Goal: Information Seeking & Learning: Check status

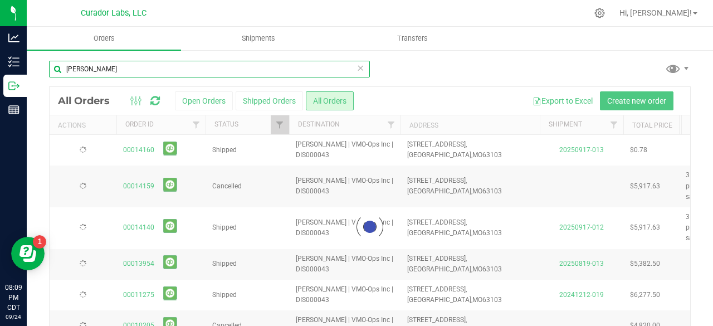
drag, startPoint x: 97, startPoint y: 72, endPoint x: 27, endPoint y: 71, distance: 69.7
click at [27, 71] on div "[PERSON_NAME] Loading... All Orders Open Orders Shipped Orders All Orders Expor…" at bounding box center [370, 213] width 687 height 329
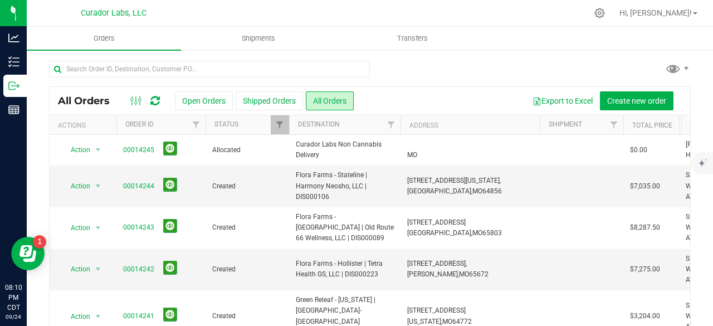
click at [207, 96] on button "Open Orders" at bounding box center [204, 100] width 58 height 19
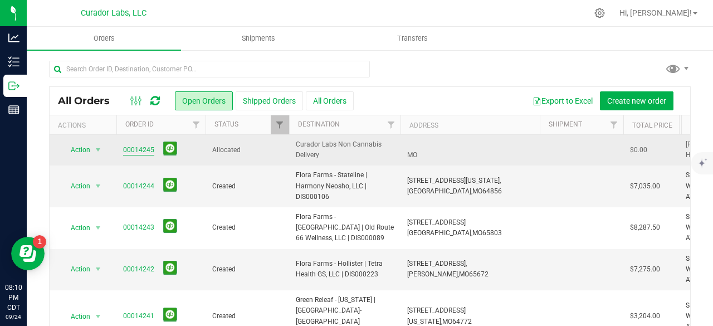
click at [146, 150] on link "00014245" at bounding box center [138, 150] width 31 height 11
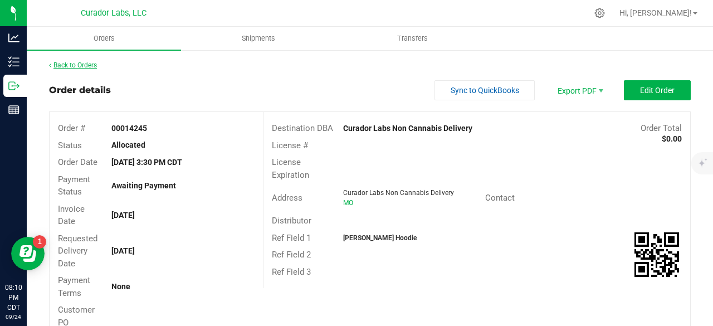
click at [81, 68] on link "Back to Orders" at bounding box center [73, 65] width 48 height 8
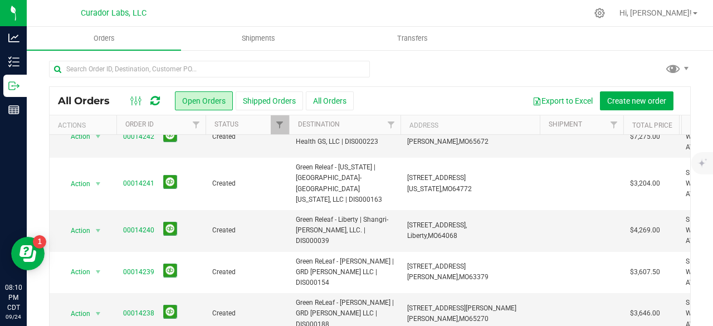
scroll to position [166, 0]
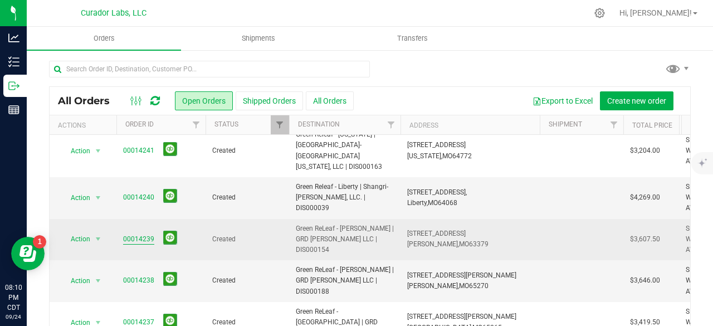
click at [126, 234] on link "00014239" at bounding box center [138, 239] width 31 height 11
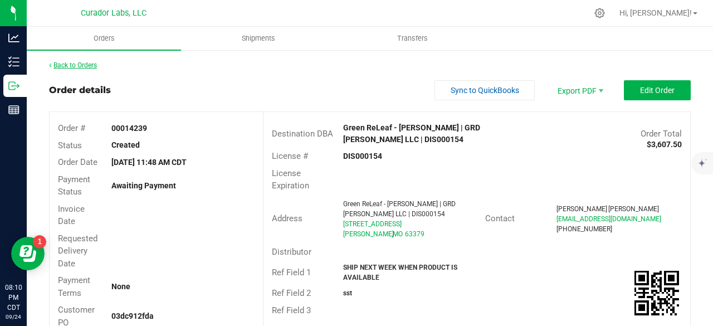
click at [79, 62] on link "Back to Orders" at bounding box center [73, 65] width 48 height 8
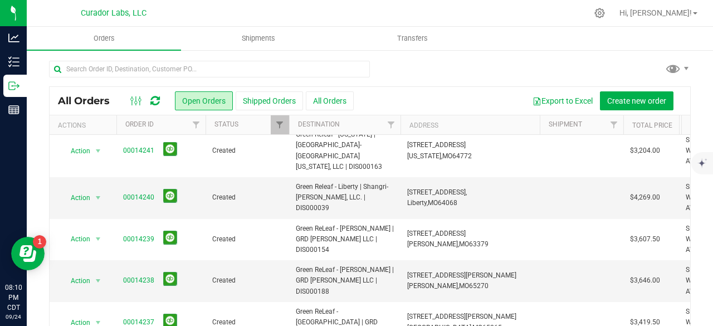
scroll to position [168, 0]
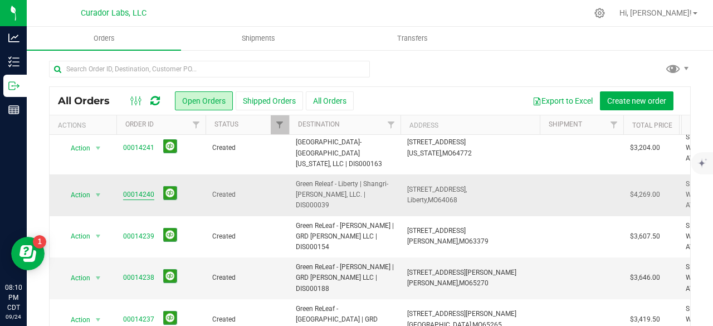
click at [135, 190] on link "00014240" at bounding box center [138, 195] width 31 height 11
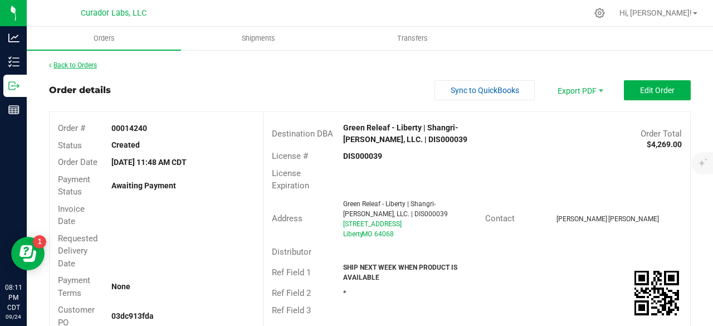
click at [79, 64] on link "Back to Orders" at bounding box center [73, 65] width 48 height 8
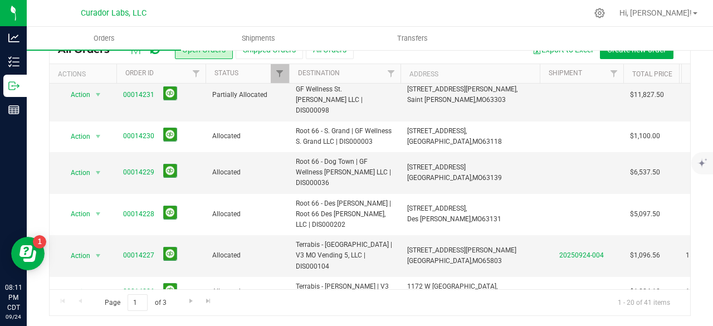
scroll to position [51, 0]
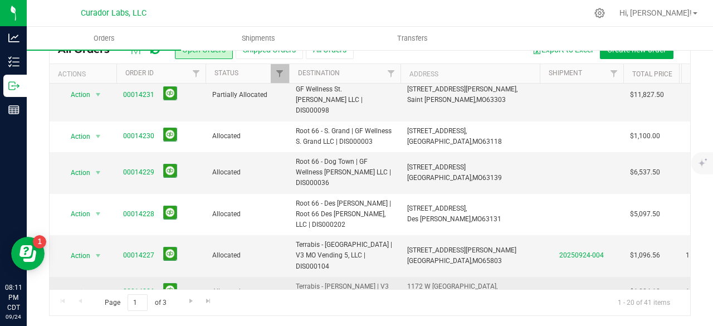
click at [133, 287] on link "00014226" at bounding box center [138, 292] width 31 height 11
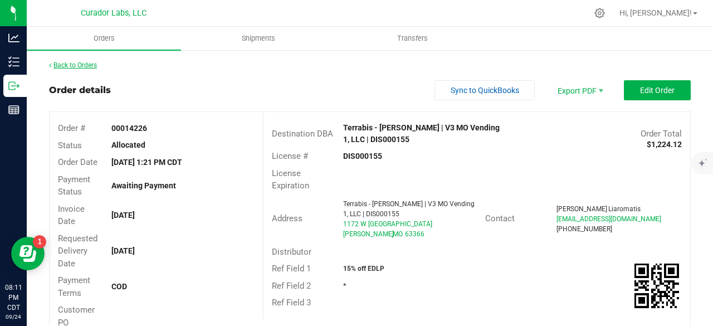
click at [86, 61] on link "Back to Orders" at bounding box center [73, 65] width 48 height 8
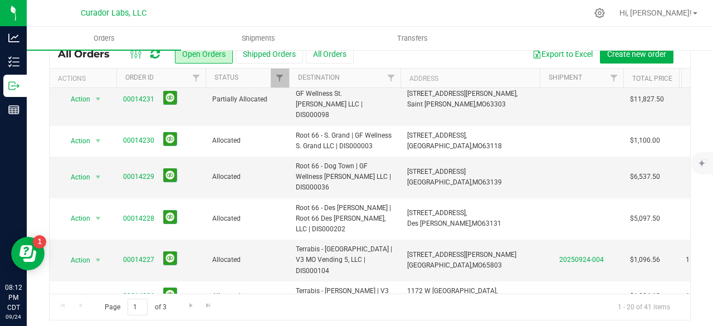
scroll to position [47, 0]
click at [187, 302] on span "Go to the next page" at bounding box center [191, 304] width 9 height 9
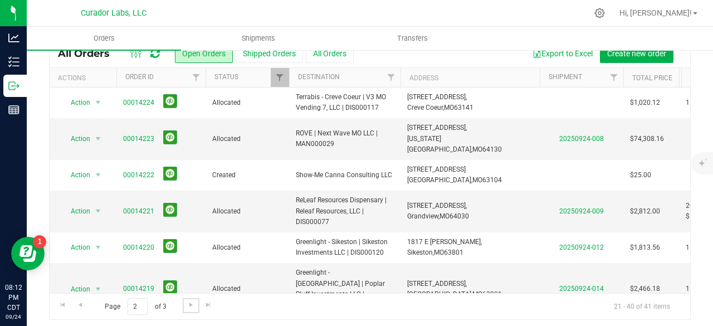
scroll to position [0, 0]
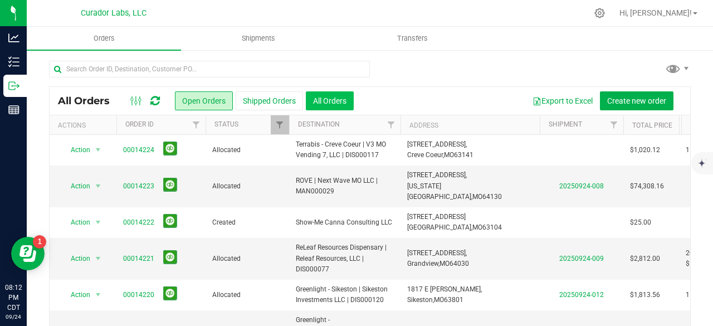
click at [329, 104] on button "All Orders" at bounding box center [330, 100] width 48 height 19
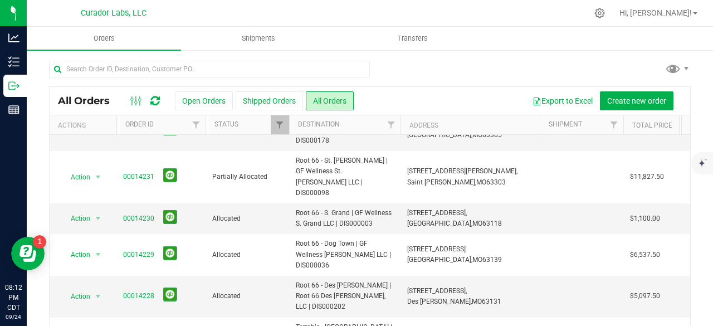
scroll to position [51, 0]
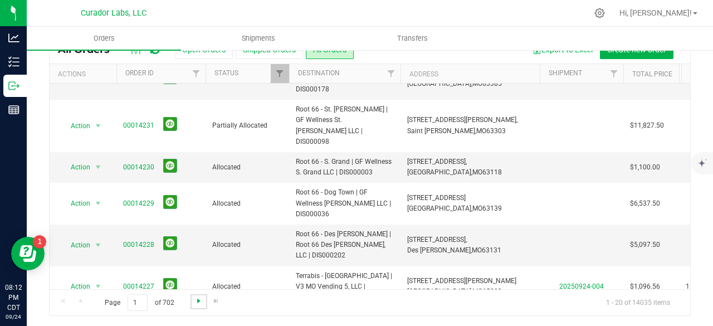
click at [195, 300] on span "Go to the next page" at bounding box center [199, 301] width 9 height 9
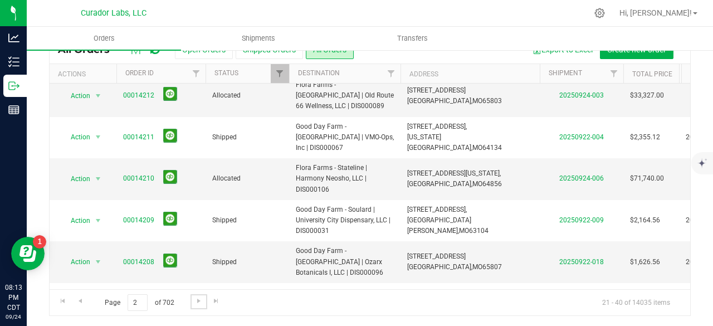
scroll to position [513, 0]
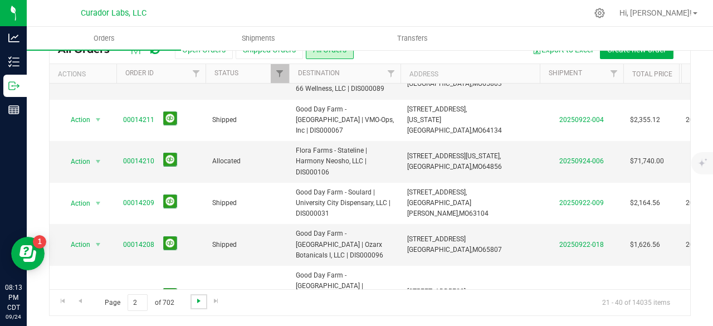
click at [201, 297] on span "Go to the next page" at bounding box center [199, 301] width 9 height 9
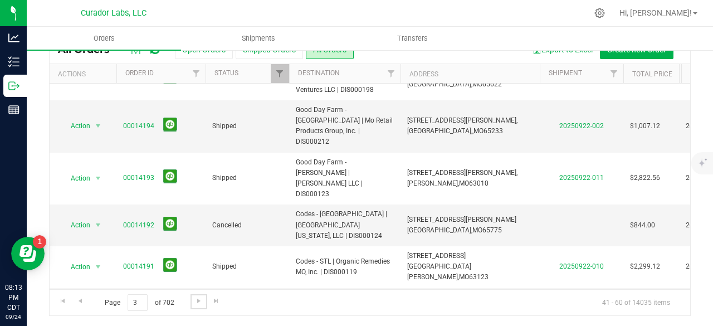
scroll to position [502, 0]
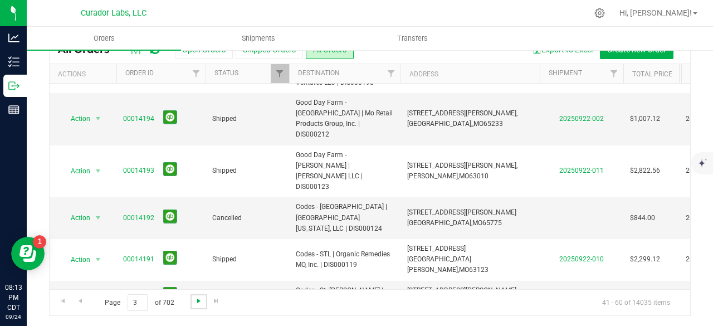
click at [198, 300] on span "Go to the next page" at bounding box center [199, 301] width 9 height 9
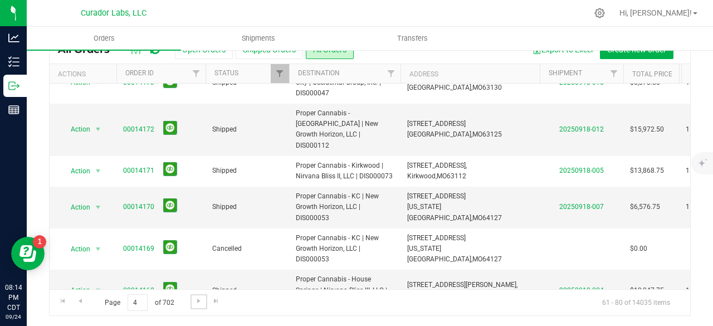
scroll to position [523, 0]
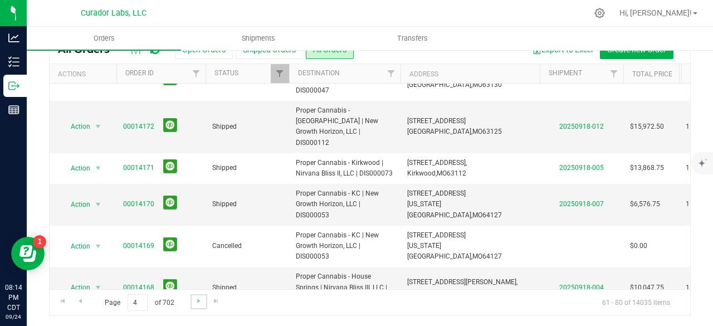
click at [193, 302] on link "Go to the next page" at bounding box center [199, 301] width 16 height 15
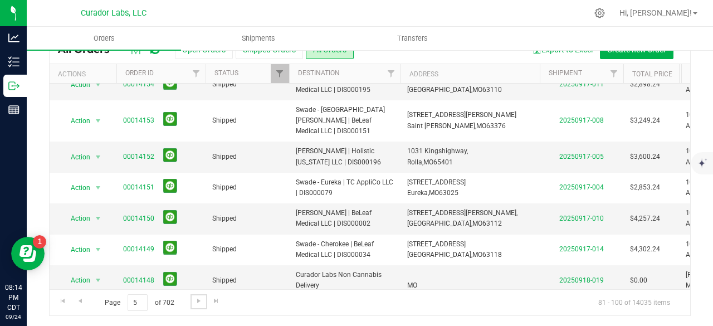
scroll to position [459, 0]
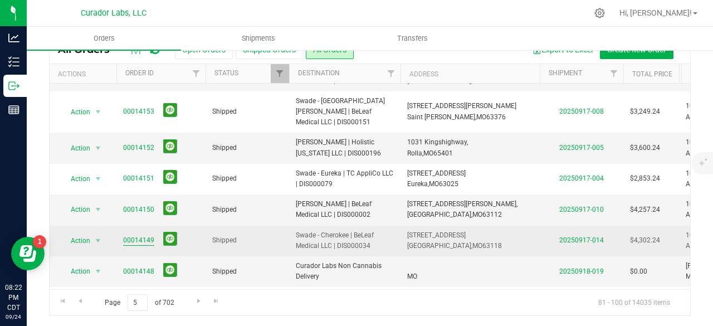
click at [139, 235] on link "00014149" at bounding box center [138, 240] width 31 height 11
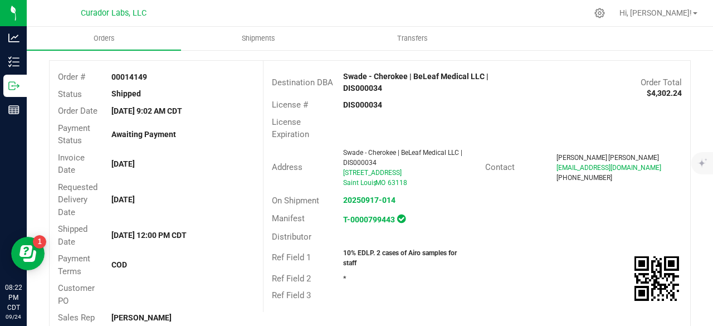
click at [491, 94] on div "Destination DBA Swade - Cherokee | BeLeaf Medical LLC | DIS000034 Order Total $…" at bounding box center [477, 83] width 427 height 28
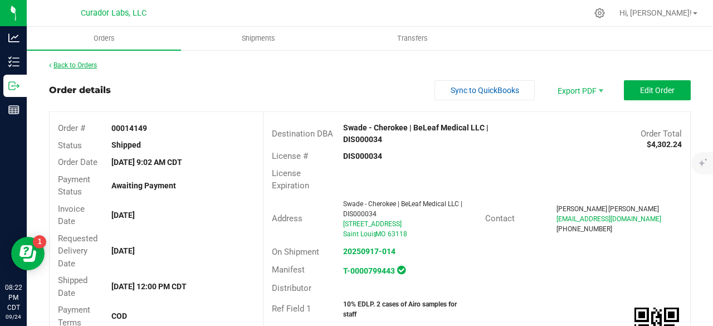
click at [91, 67] on link "Back to Orders" at bounding box center [73, 65] width 48 height 8
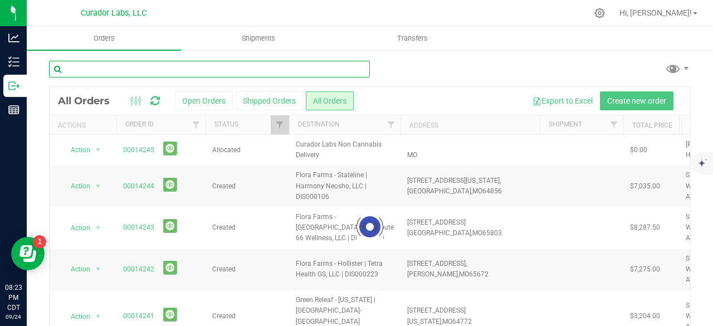
click at [197, 71] on input "text" at bounding box center [209, 69] width 321 height 17
type input "S"
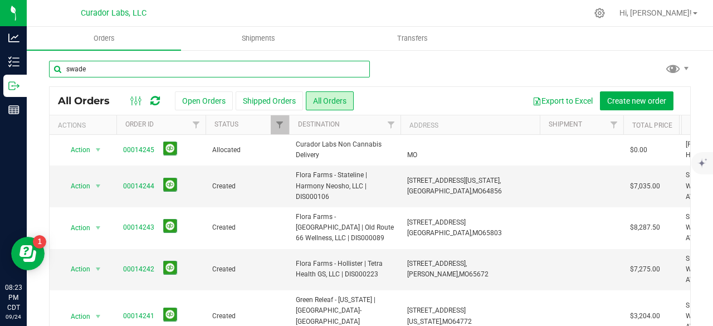
type input "swade"
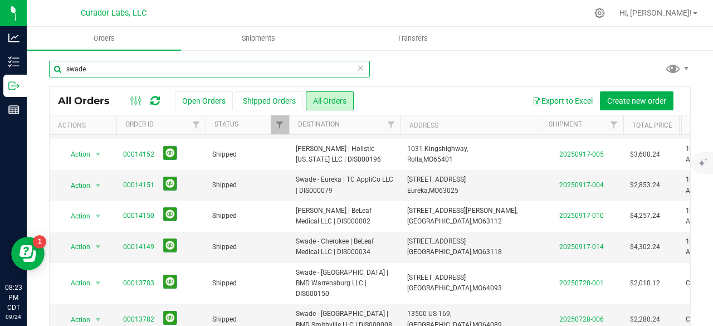
scroll to position [215, 0]
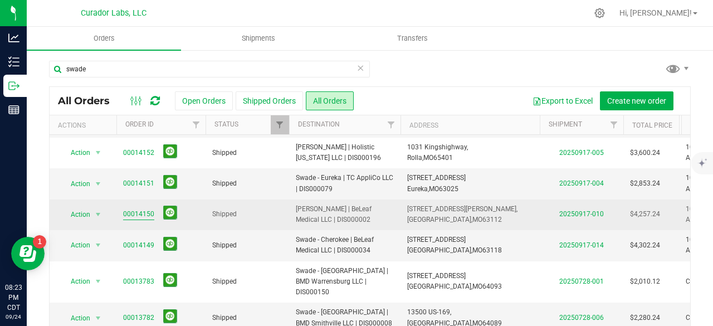
click at [139, 209] on link "00014150" at bounding box center [138, 214] width 31 height 11
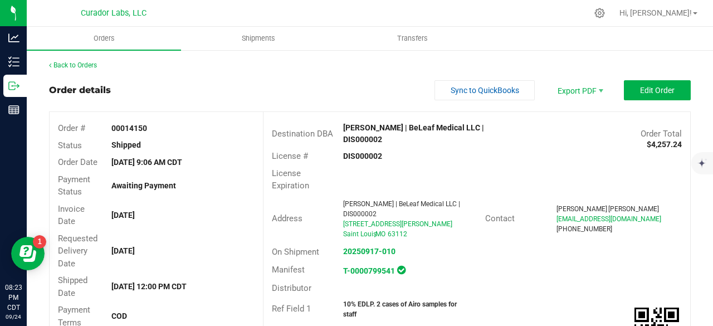
click at [247, 98] on div "Order details Sync to QuickBooks Export PDF Edit Order" at bounding box center [370, 90] width 642 height 20
click at [81, 65] on link "Back to Orders" at bounding box center [73, 65] width 48 height 8
